Goal: Find specific page/section: Find specific page/section

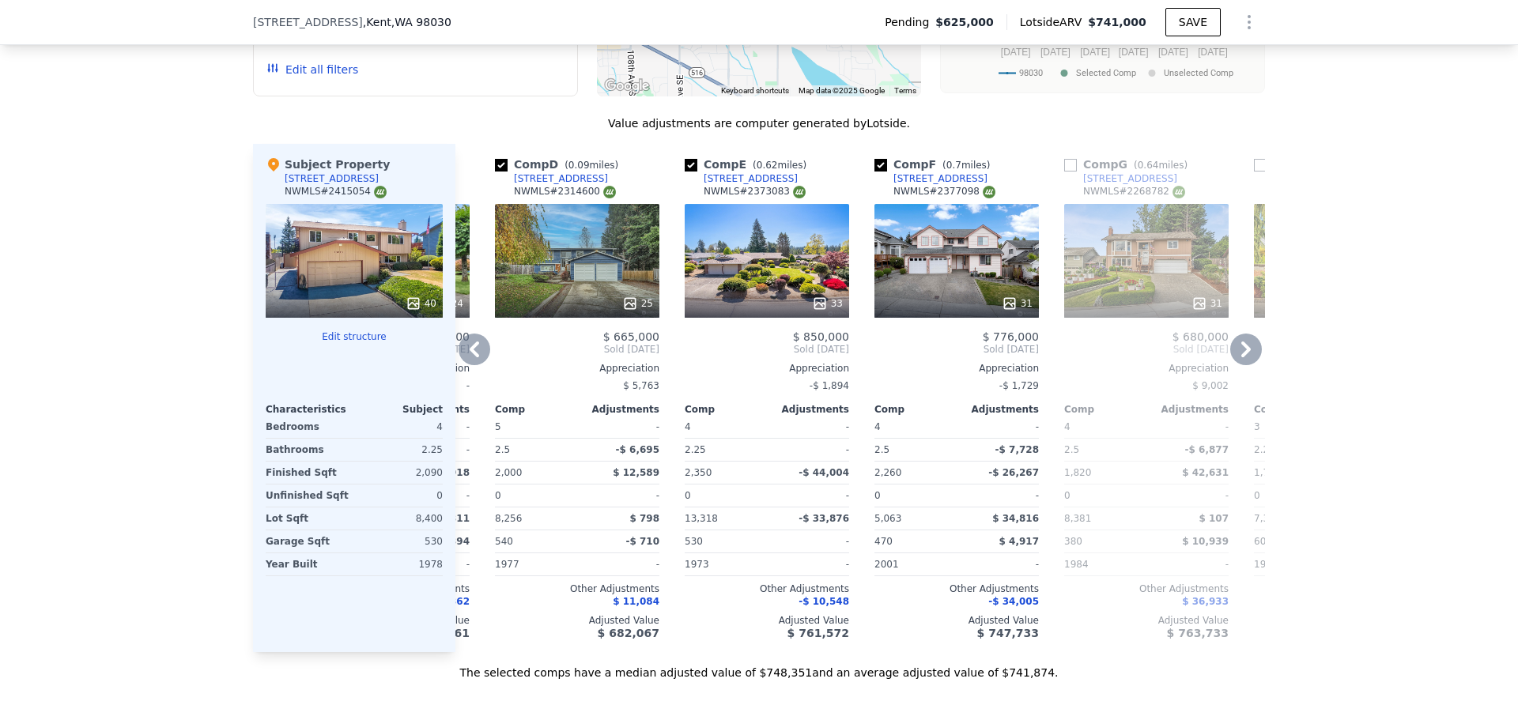
scroll to position [1734, 0]
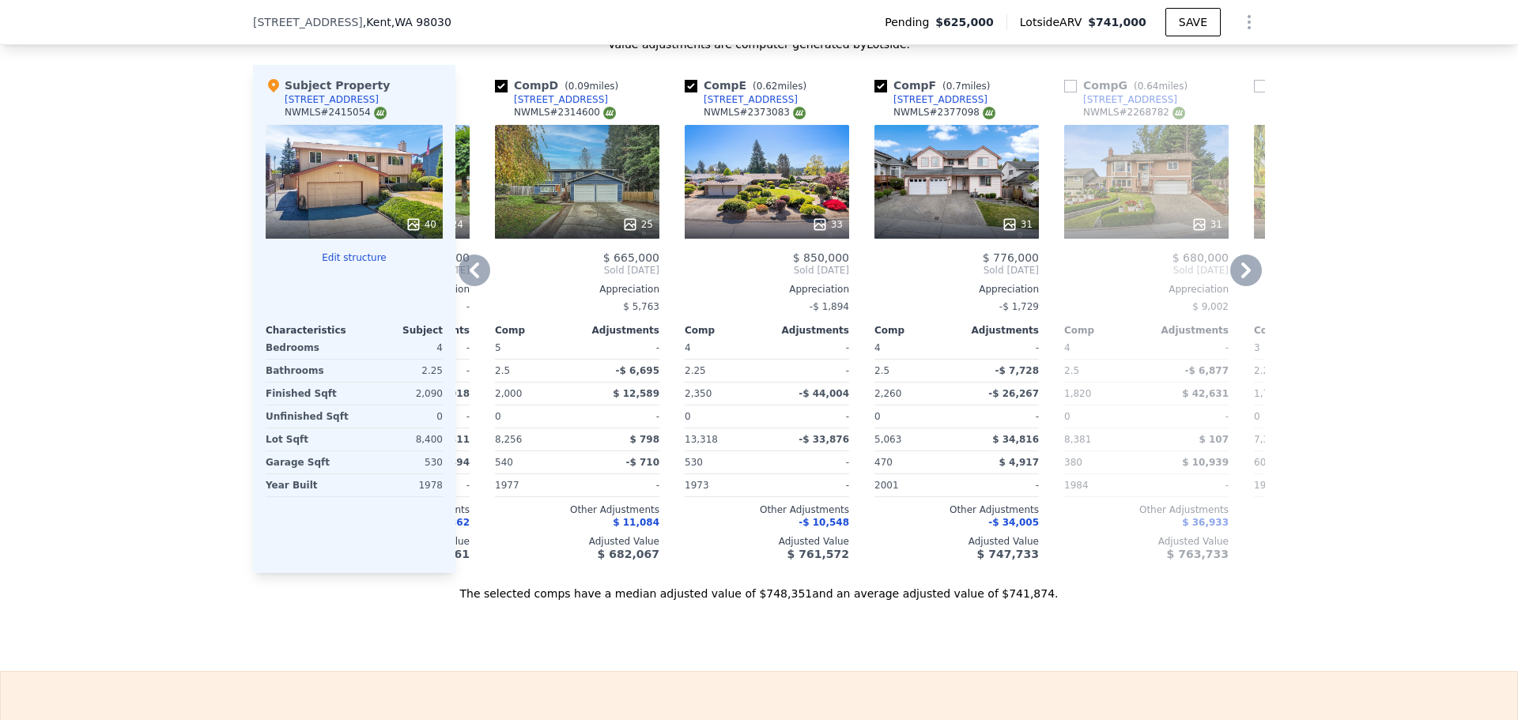
click at [587, 195] on div "25" at bounding box center [577, 182] width 164 height 114
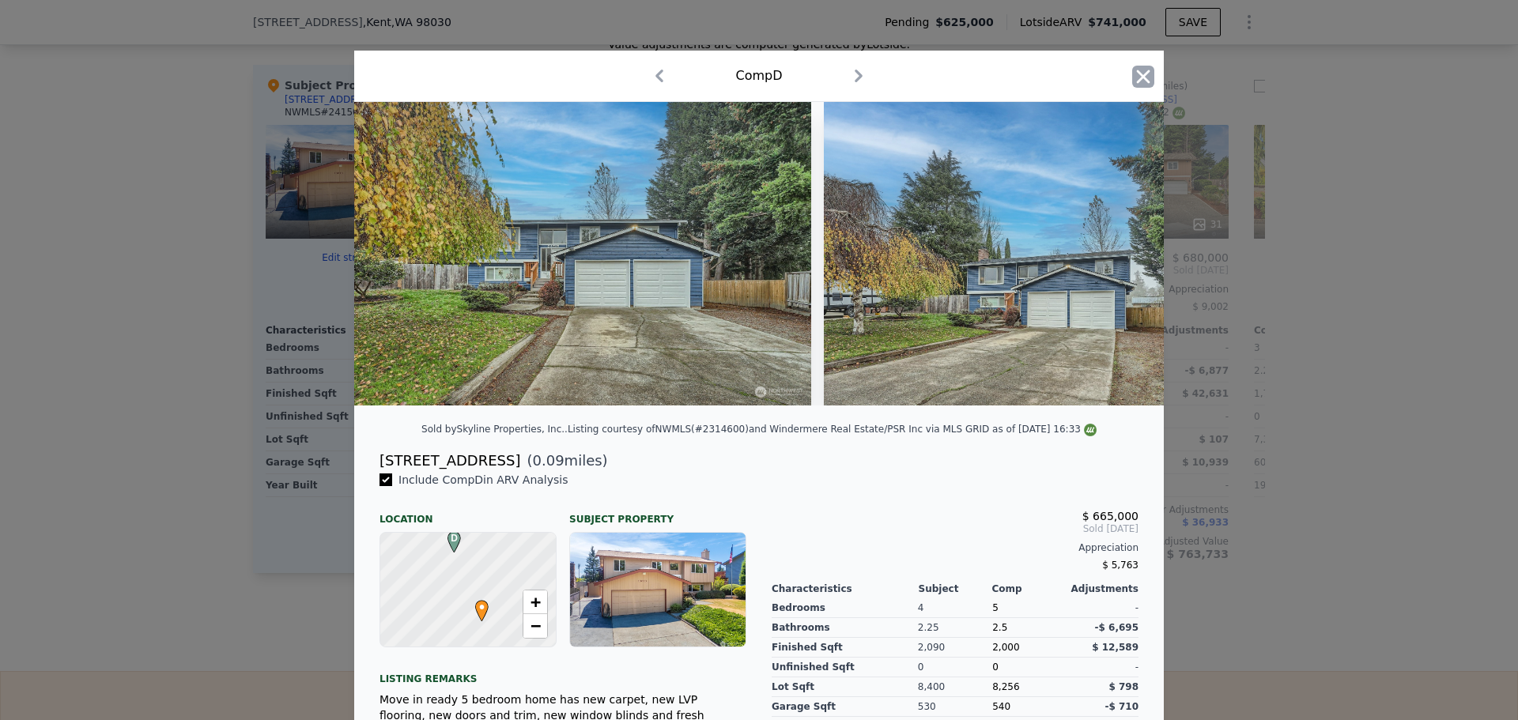
click at [1143, 74] on icon "button" at bounding box center [1143, 77] width 22 height 22
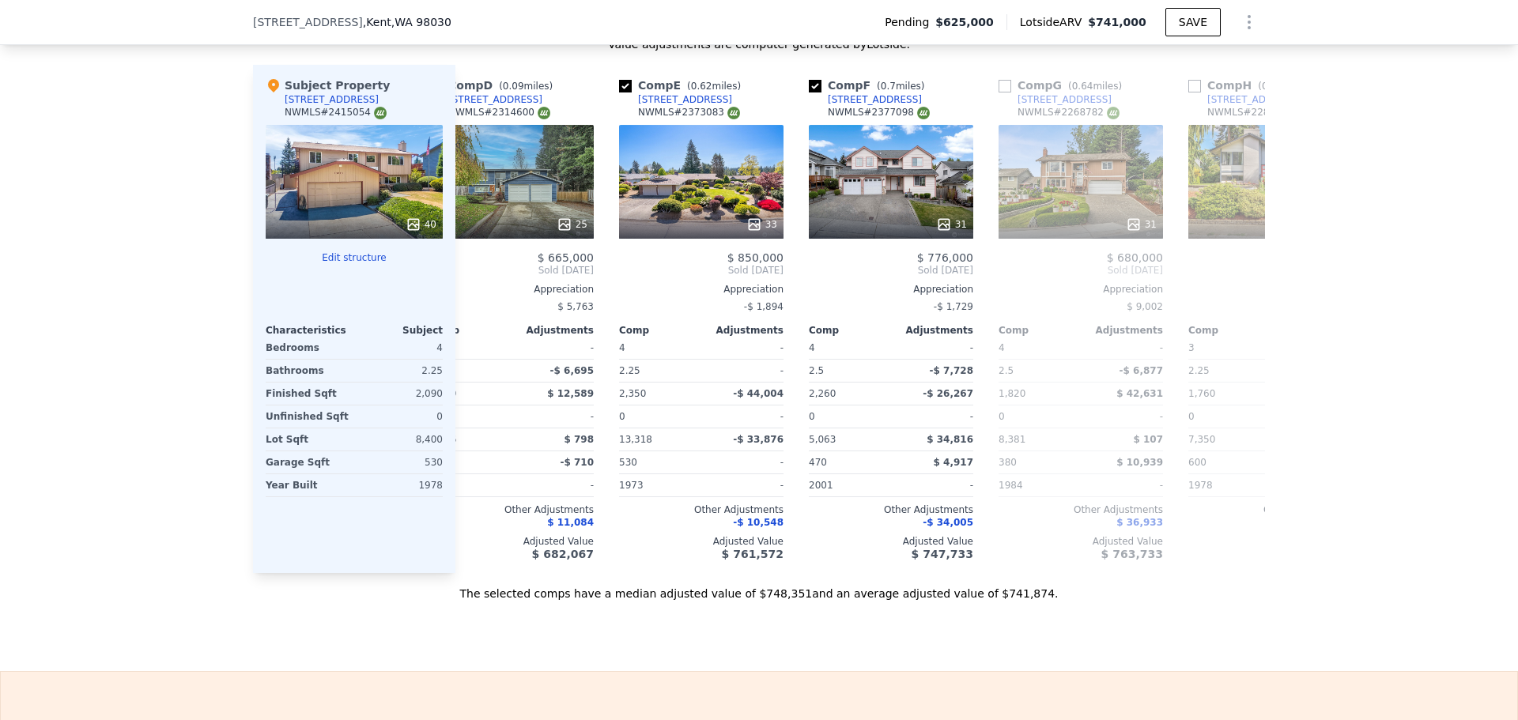
scroll to position [0, 575]
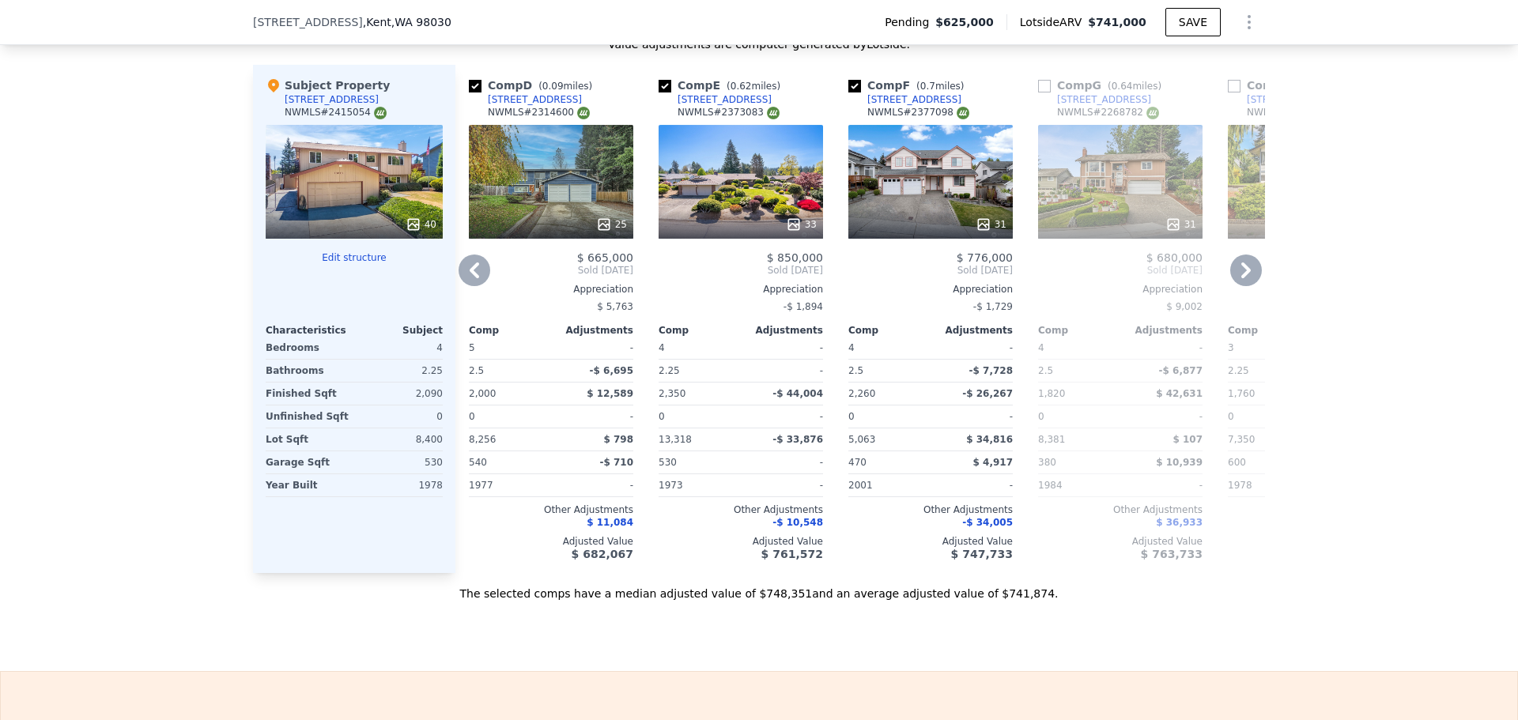
click at [560, 219] on div "25" at bounding box center [551, 182] width 164 height 114
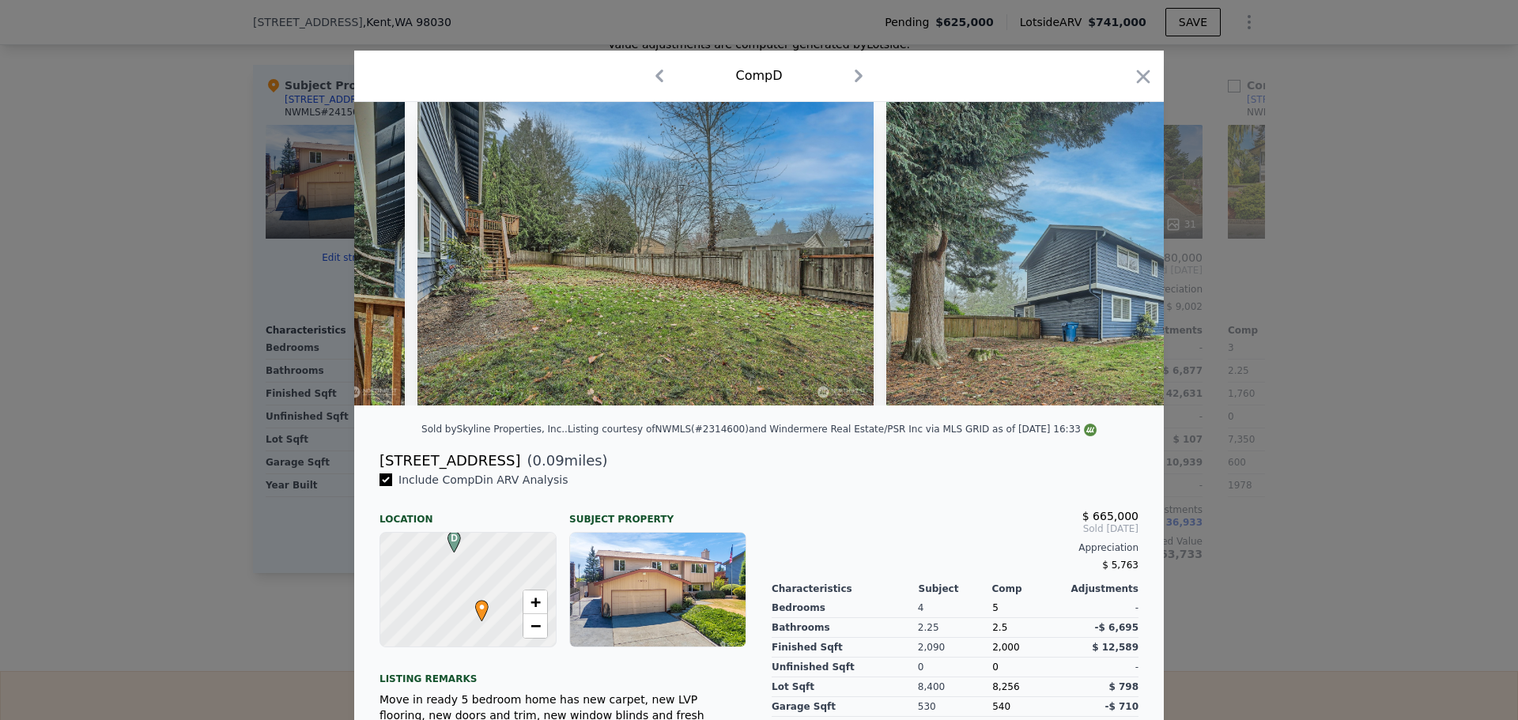
scroll to position [0, 10823]
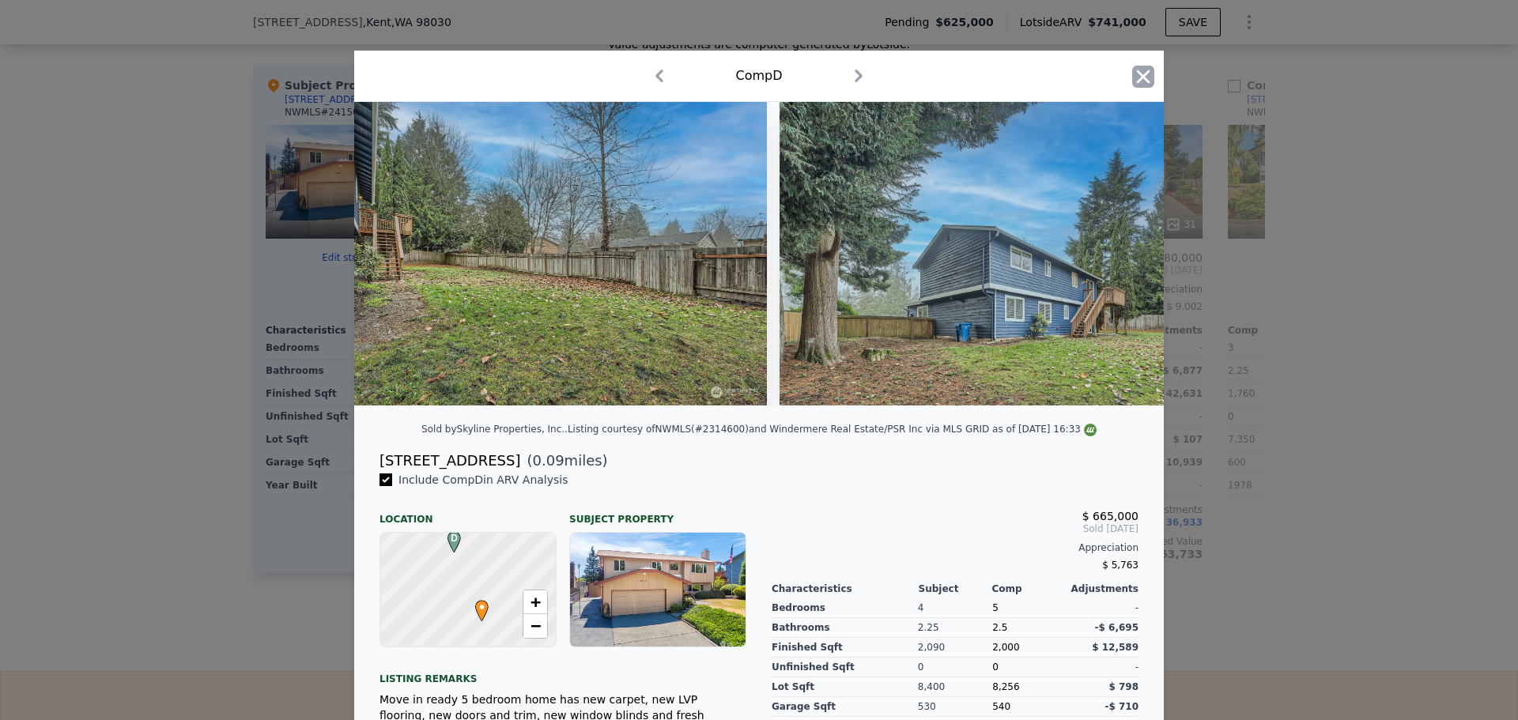
click at [1137, 78] on icon "button" at bounding box center [1143, 76] width 13 height 13
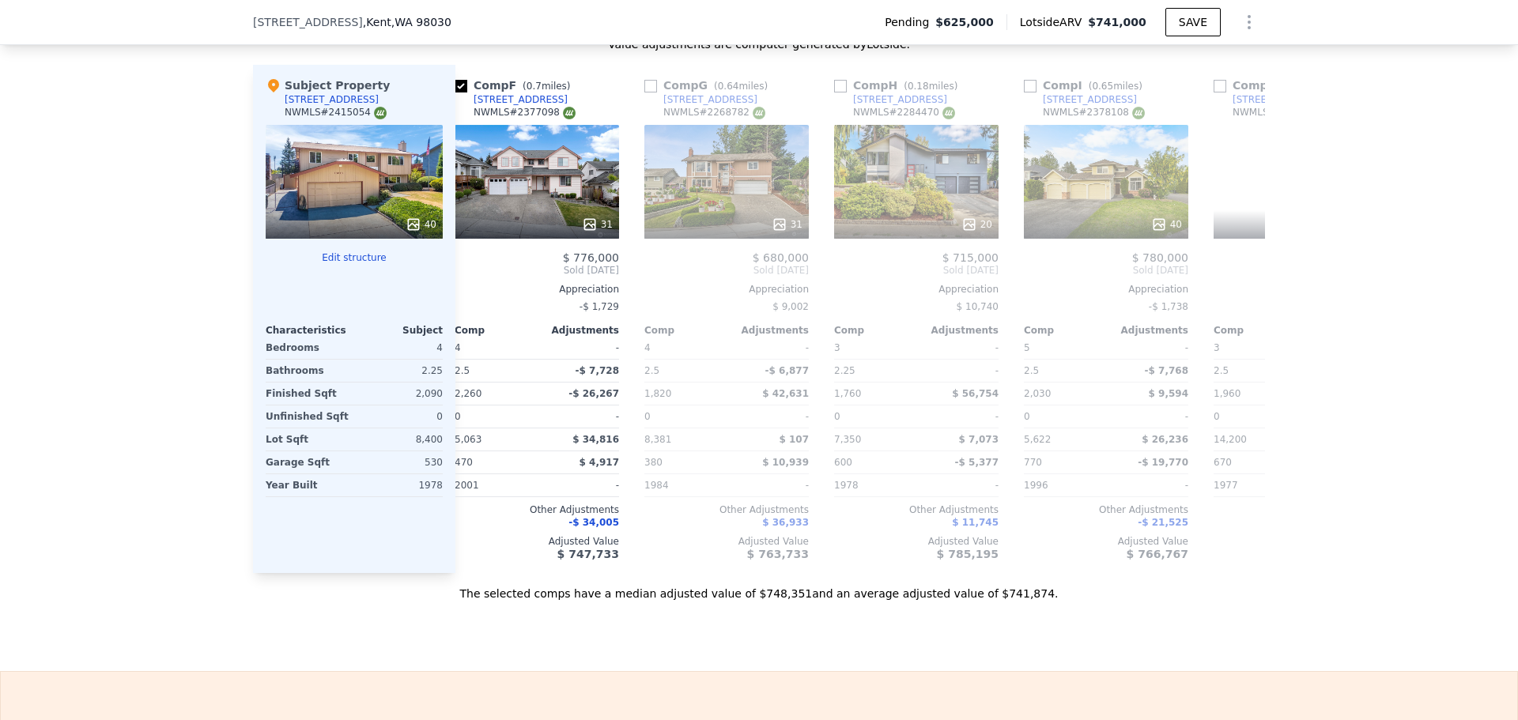
scroll to position [0, 954]
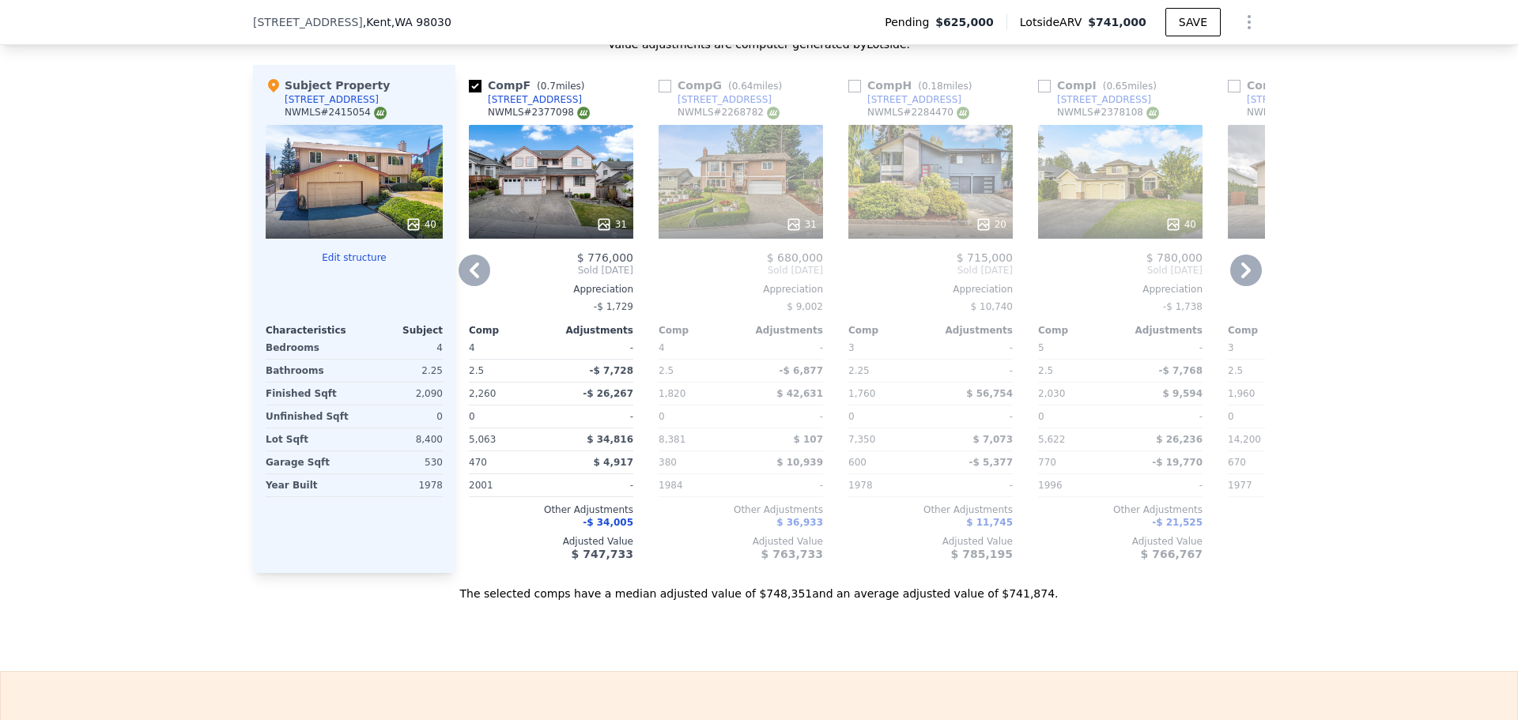
click at [552, 202] on div "31" at bounding box center [551, 182] width 164 height 114
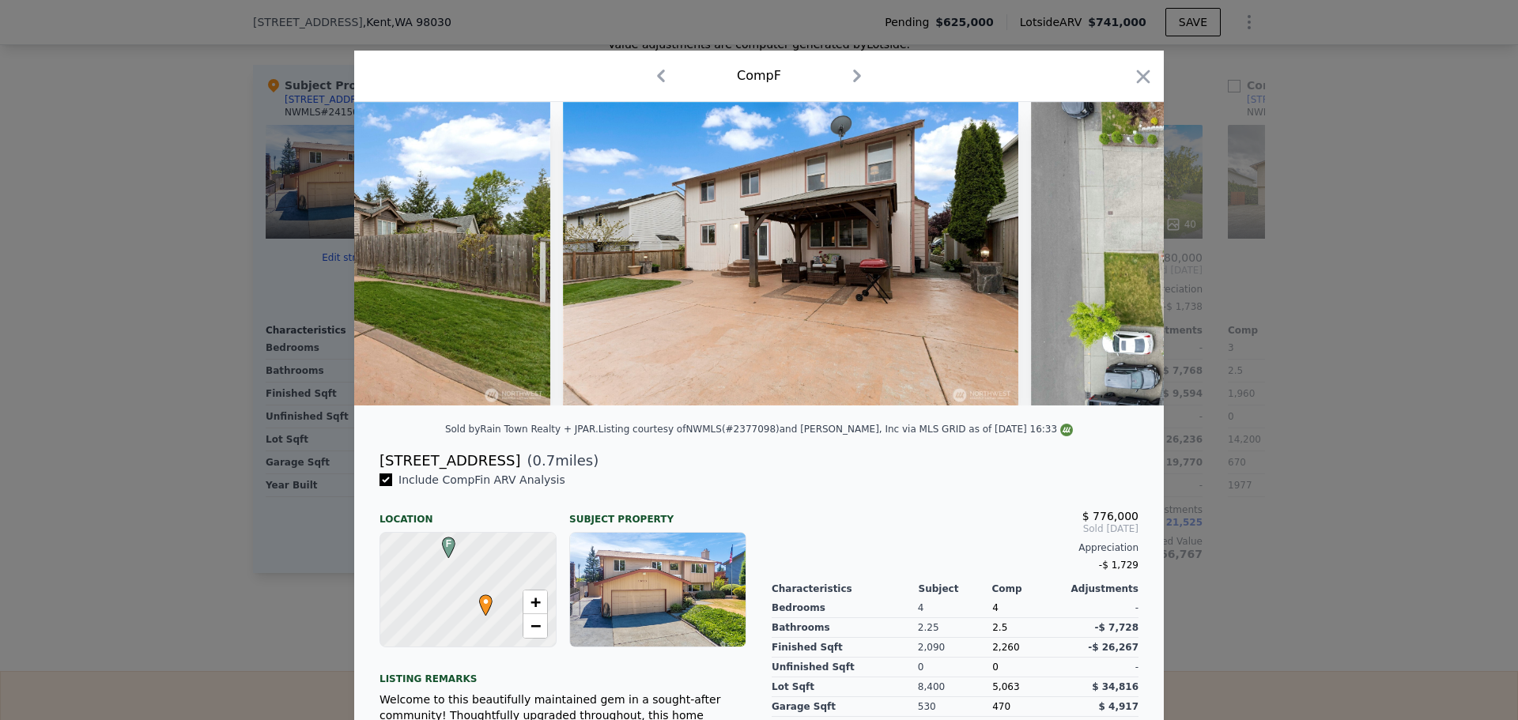
scroll to position [0, 13400]
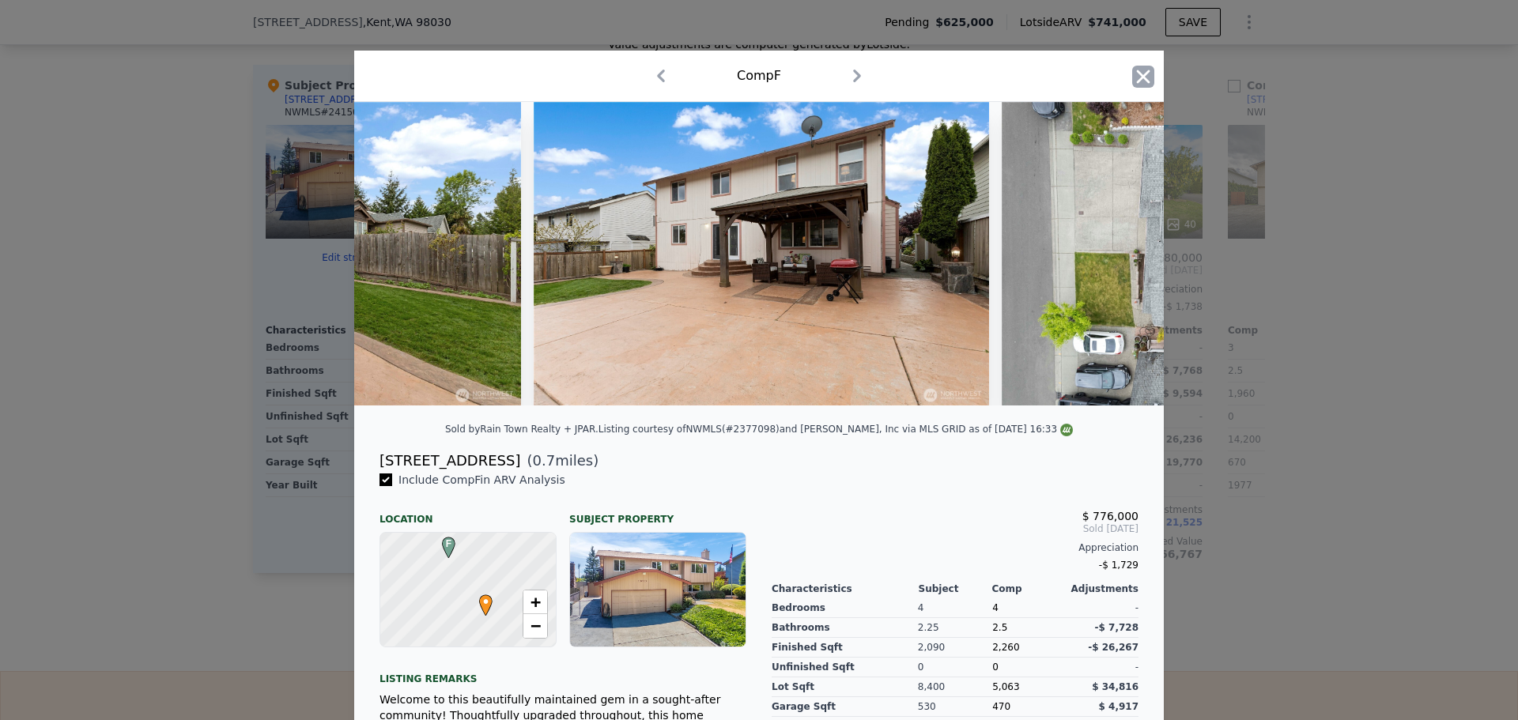
click at [1136, 80] on icon "button" at bounding box center [1143, 77] width 22 height 22
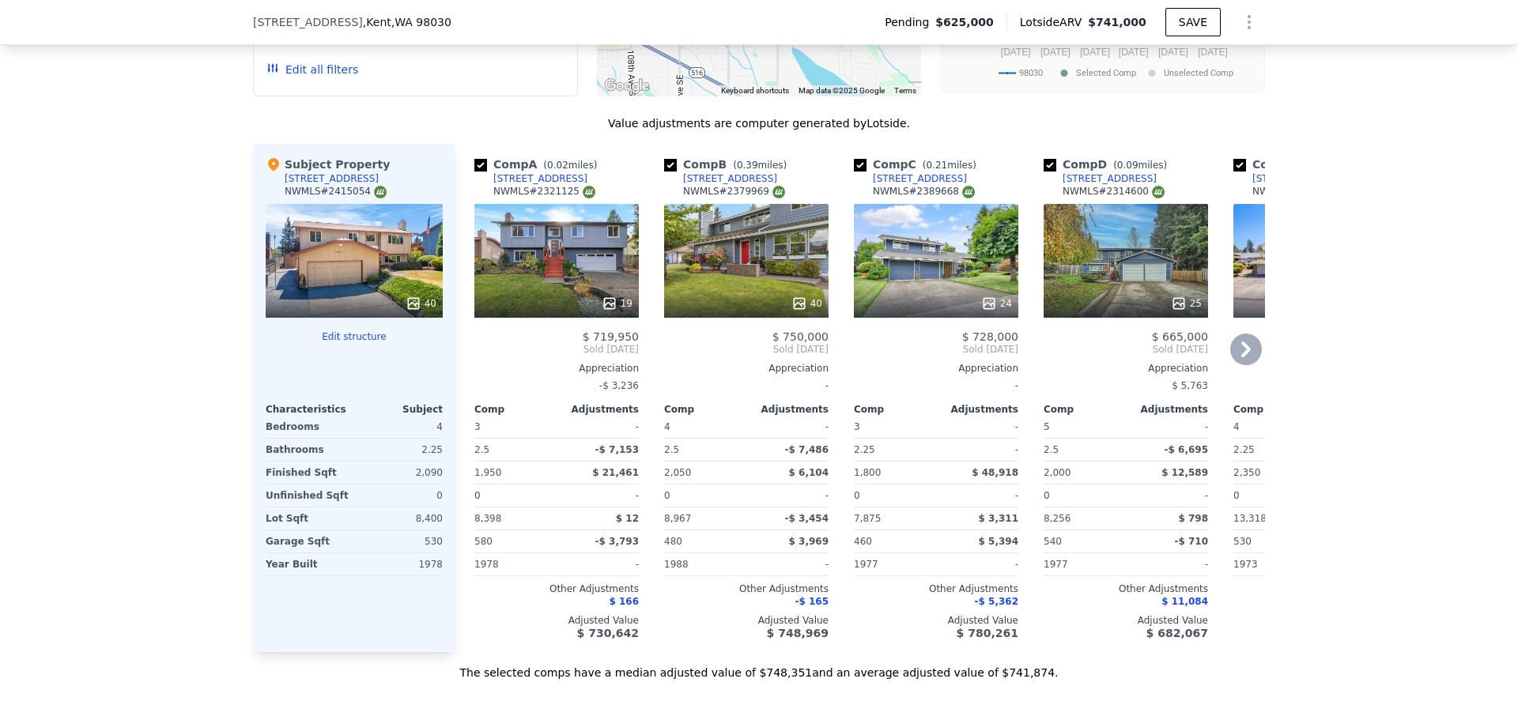
click at [772, 266] on div "40" at bounding box center [746, 261] width 164 height 114
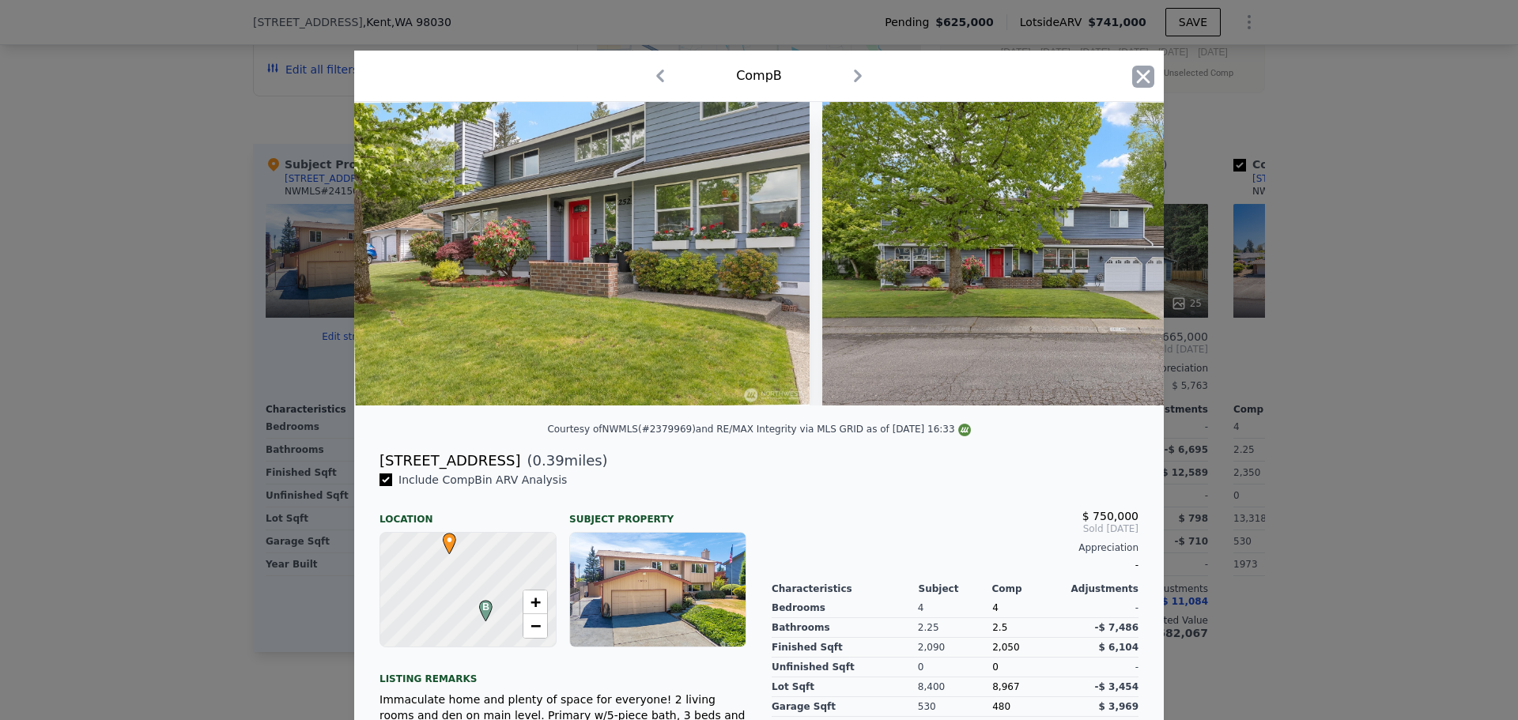
click at [1137, 80] on icon "button" at bounding box center [1143, 76] width 13 height 13
